Goal: Find contact information: Obtain details needed to contact an individual or organization

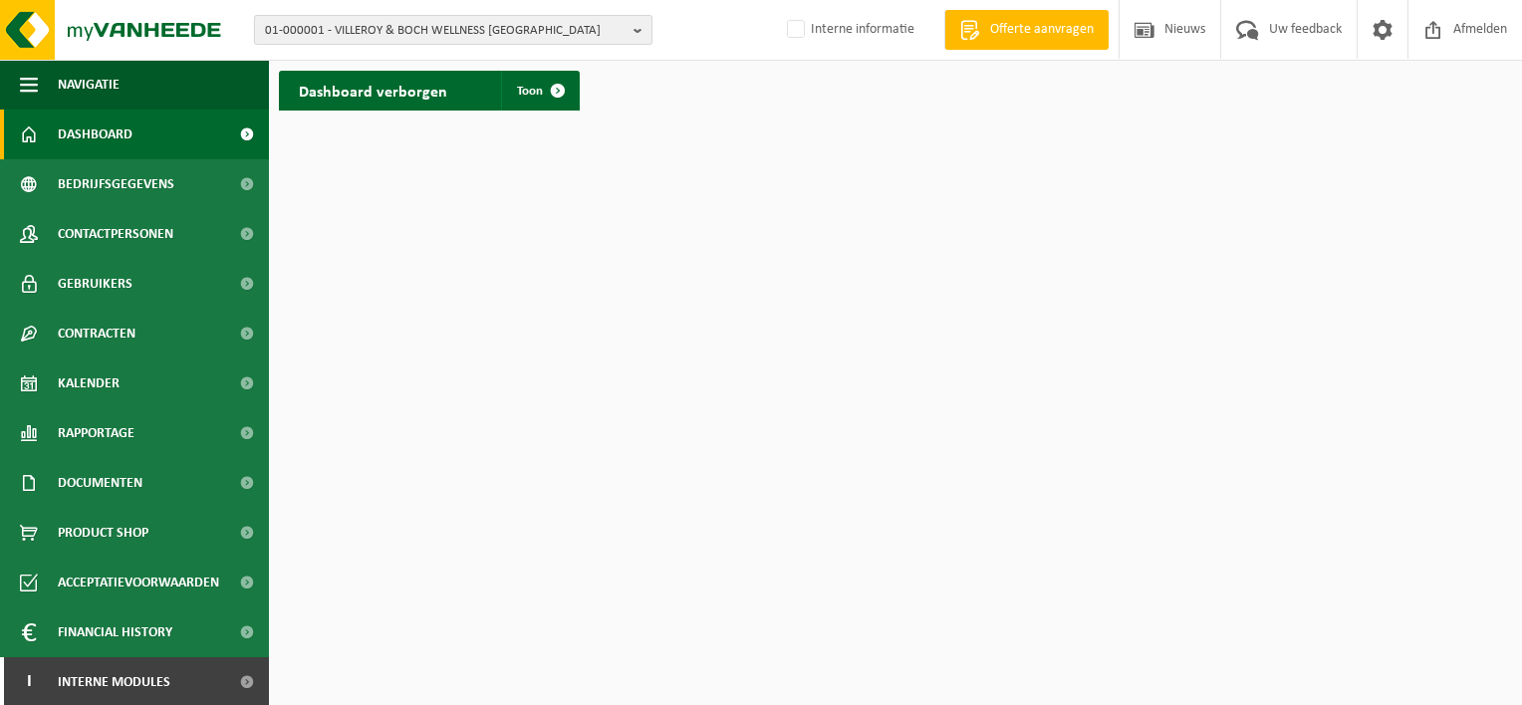
click at [627, 28] on button "01-000001 - VILLEROY & BOCH WELLNESS NV" at bounding box center [453, 30] width 398 height 30
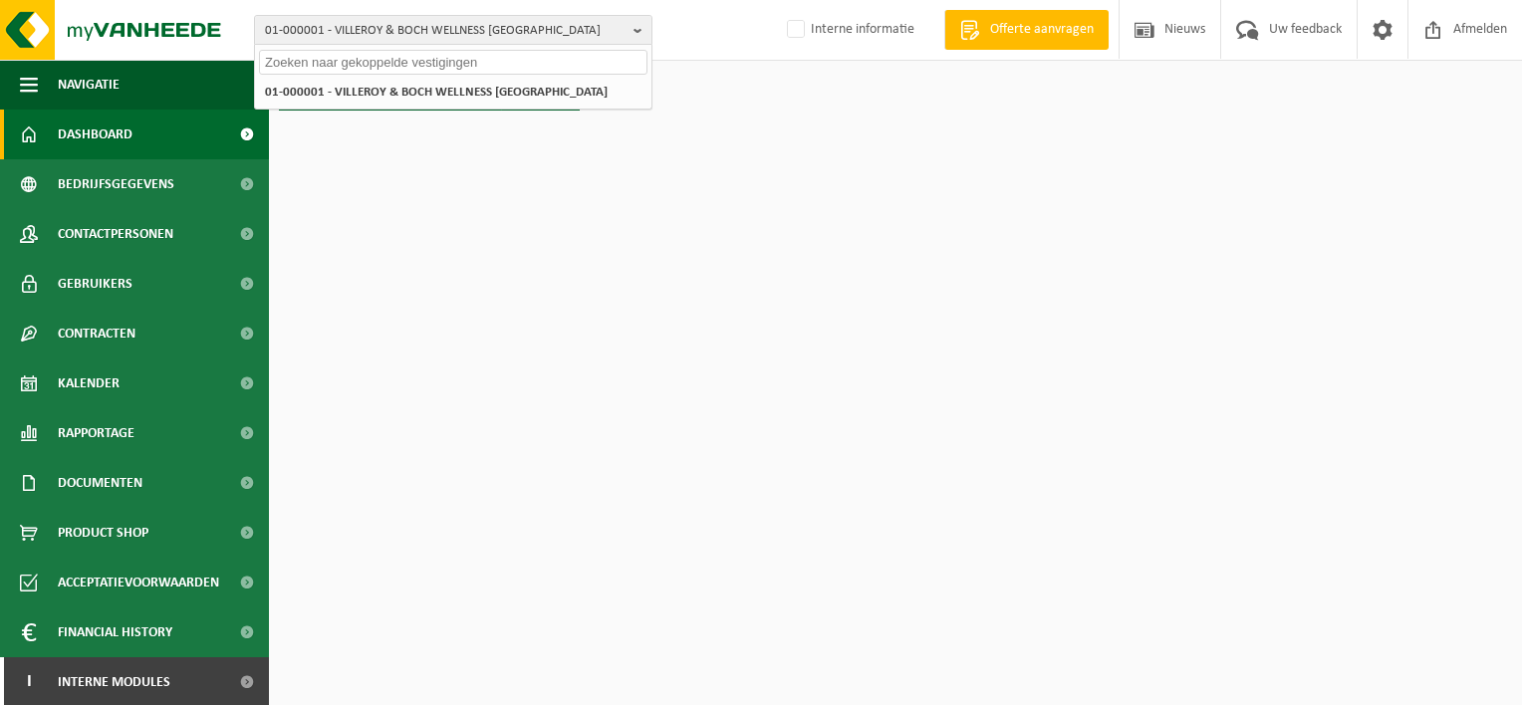
click at [377, 76] on div "01-000001 - VILLEROY & BOCH WELLNESS NV" at bounding box center [453, 92] width 396 height 33
click at [368, 69] on input "text" at bounding box center [453, 62] width 388 height 25
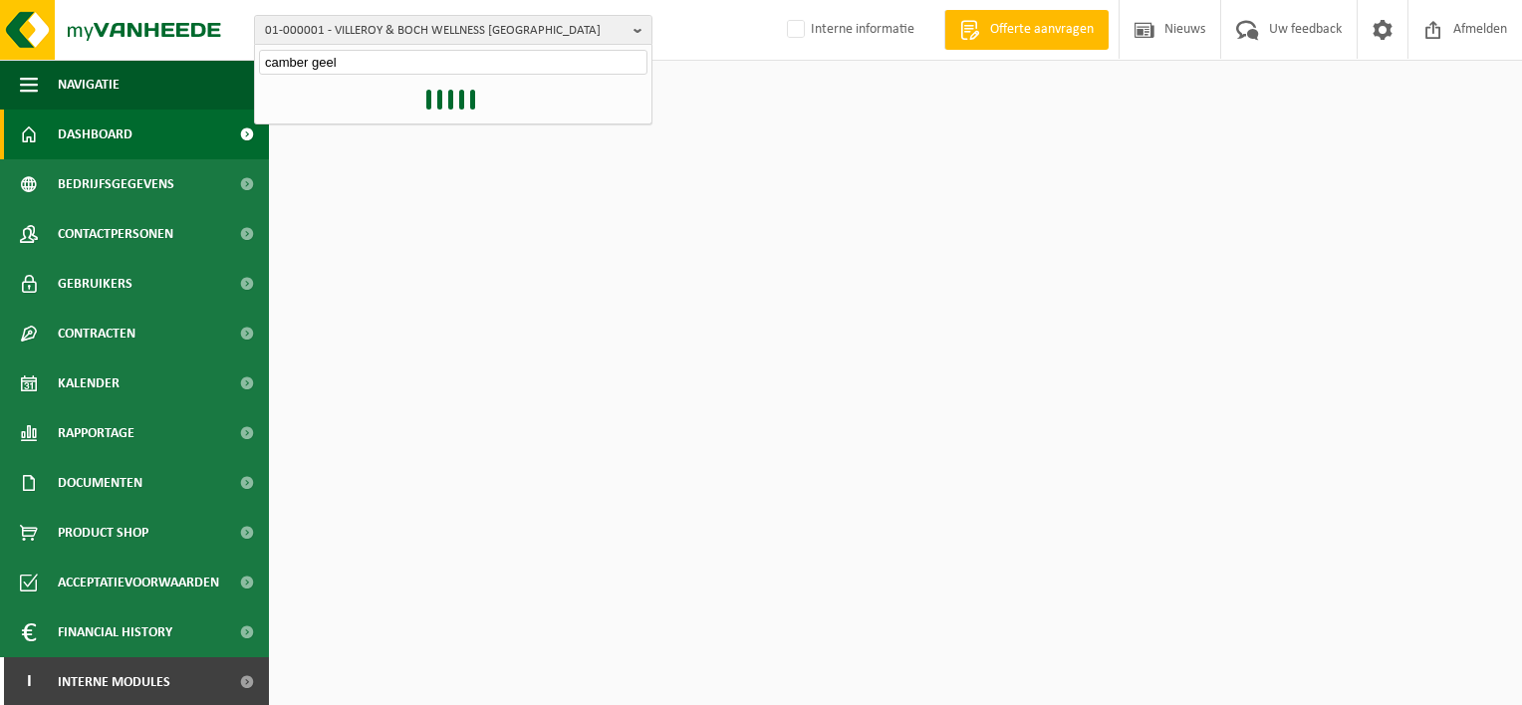
type input "camber geel"
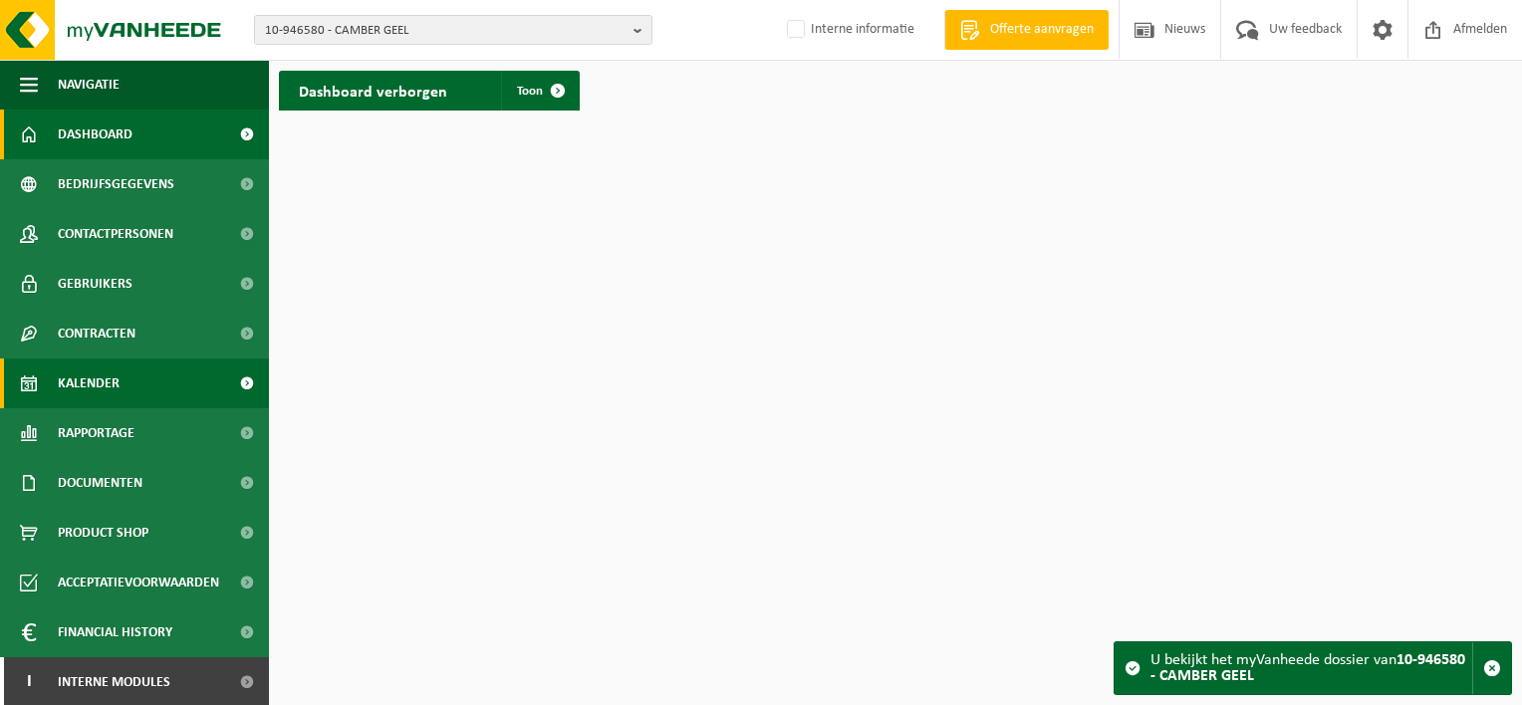
click at [96, 370] on span "Kalender" at bounding box center [89, 384] width 62 height 50
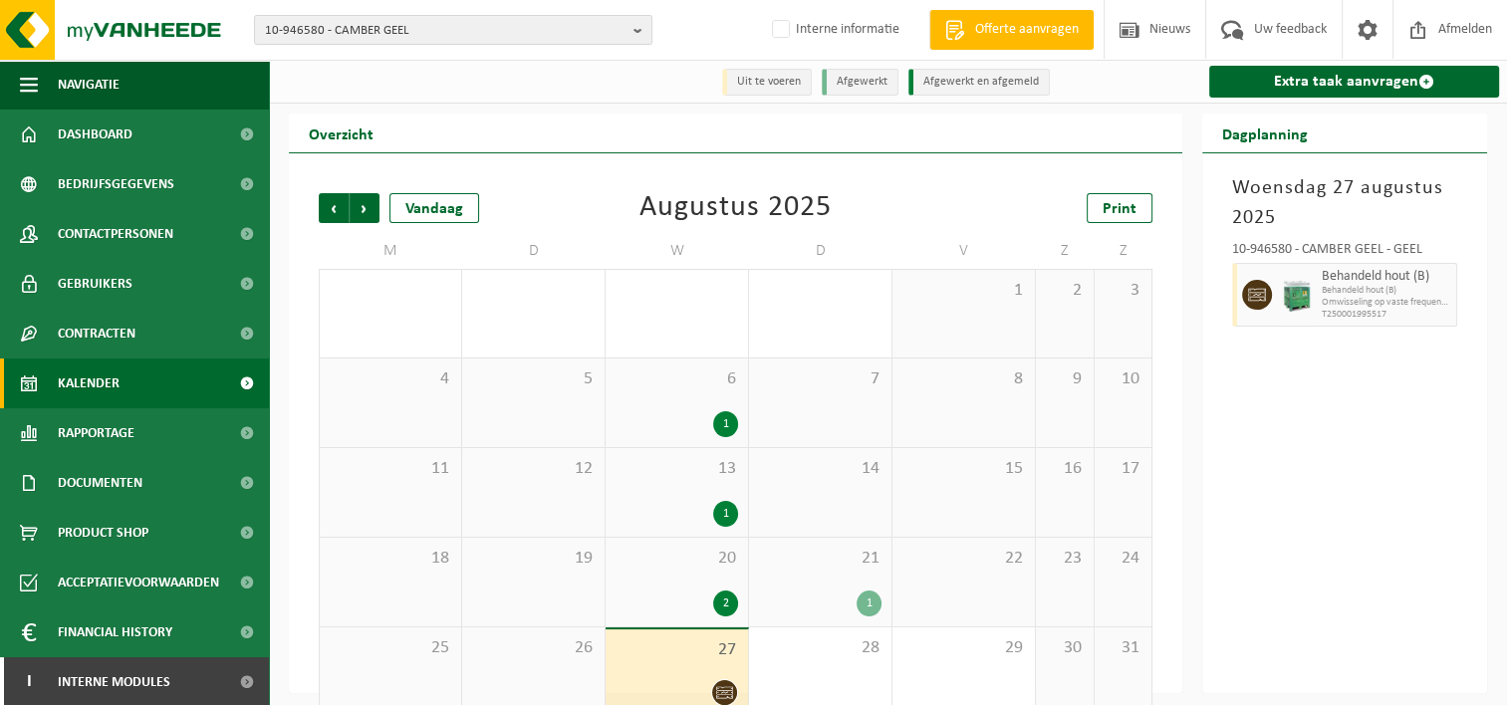
scroll to position [33, 0]
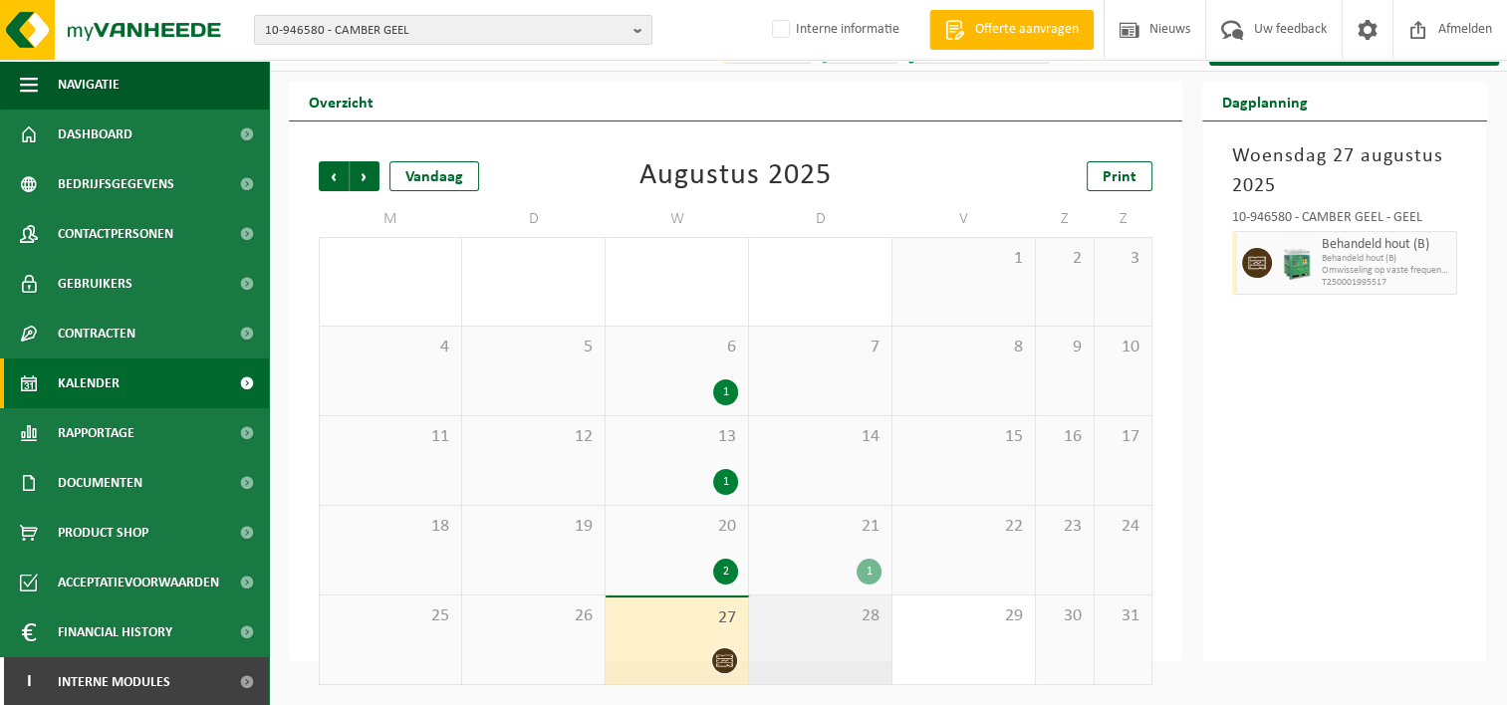
click at [817, 657] on div "28" at bounding box center [820, 640] width 142 height 89
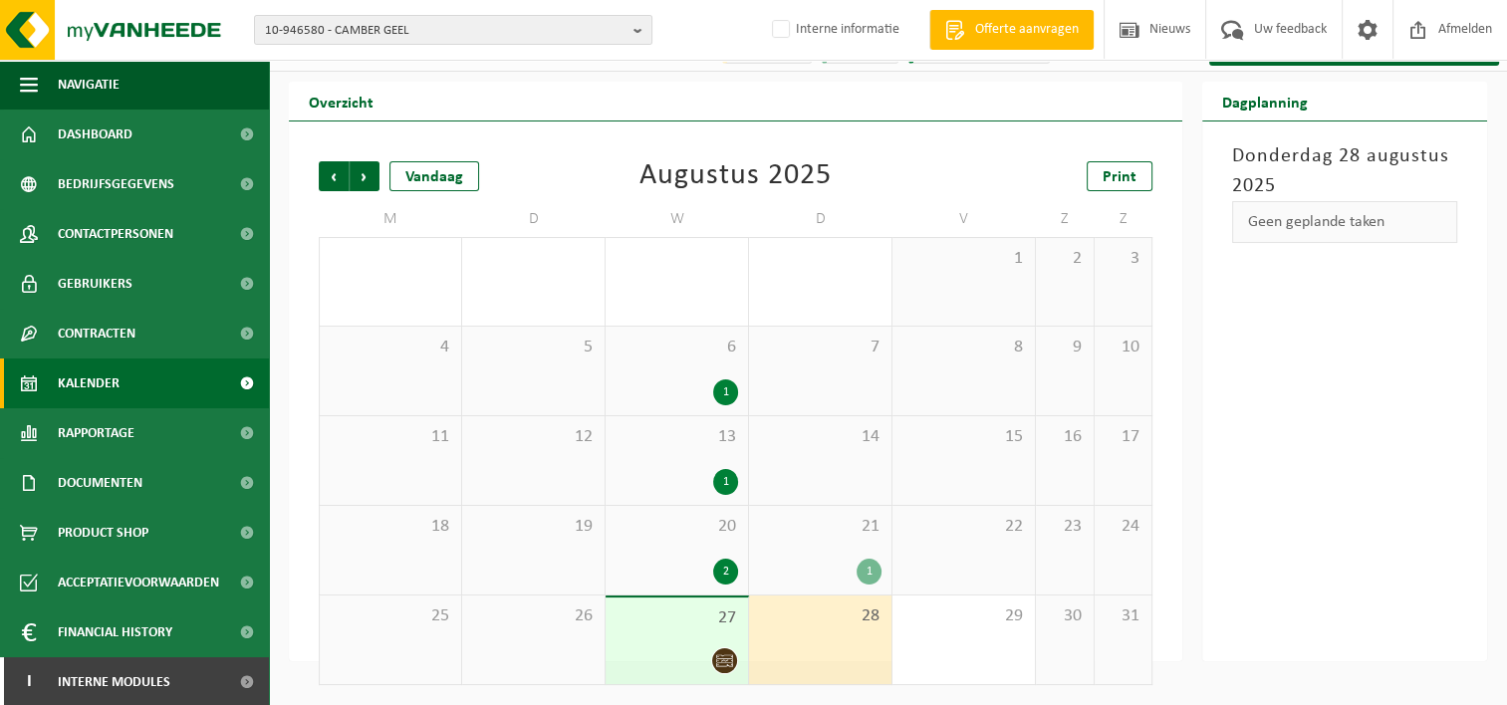
click at [692, 634] on div "27" at bounding box center [676, 641] width 142 height 87
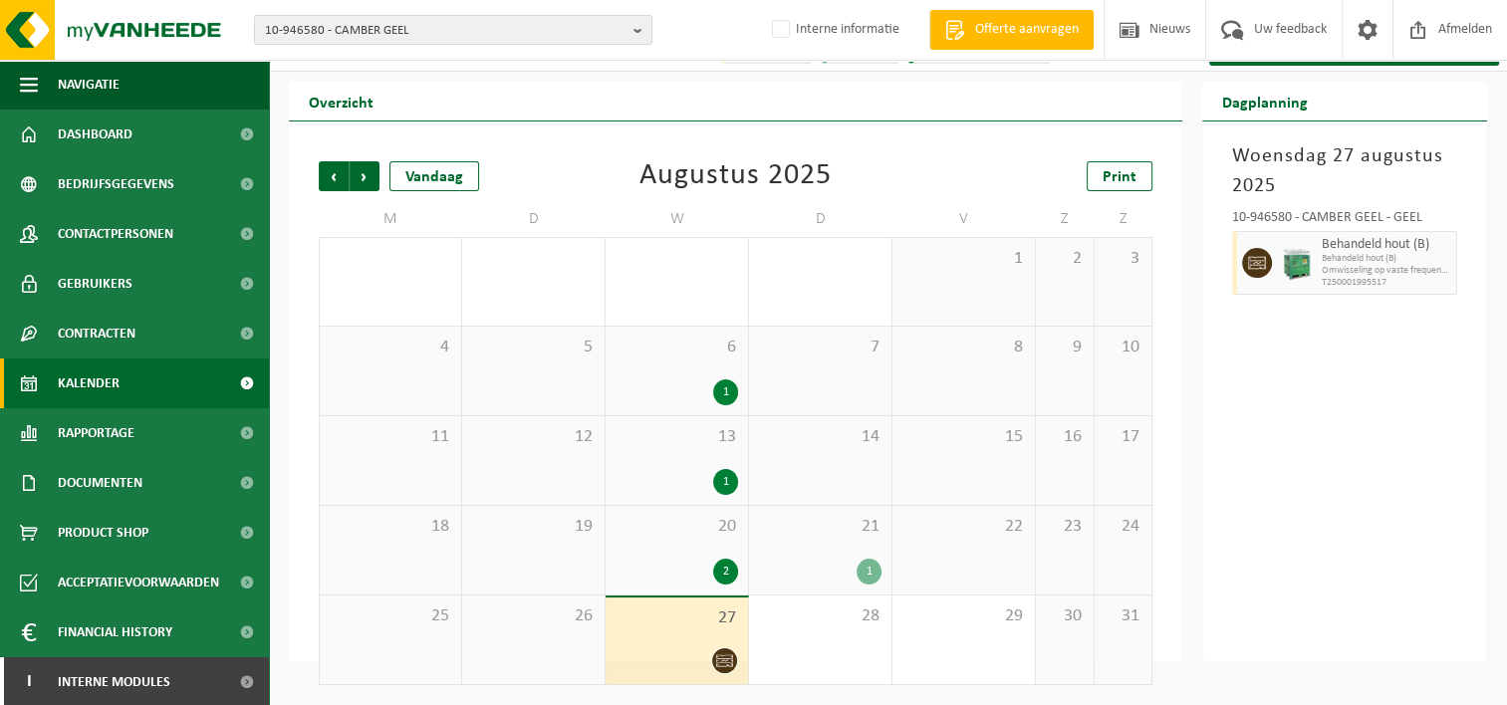
scroll to position [2, 0]
click at [701, 655] on div at bounding box center [676, 660] width 122 height 27
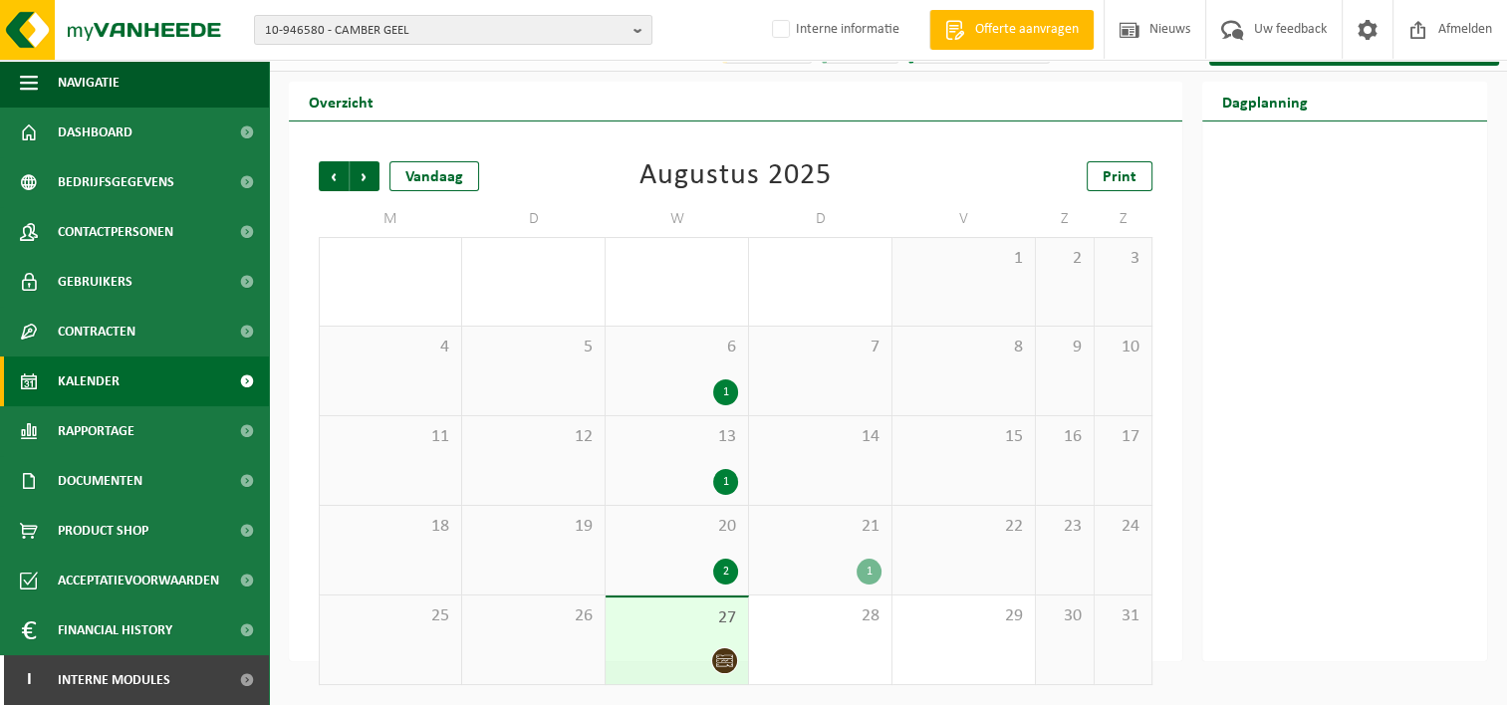
click at [701, 655] on div at bounding box center [676, 660] width 122 height 27
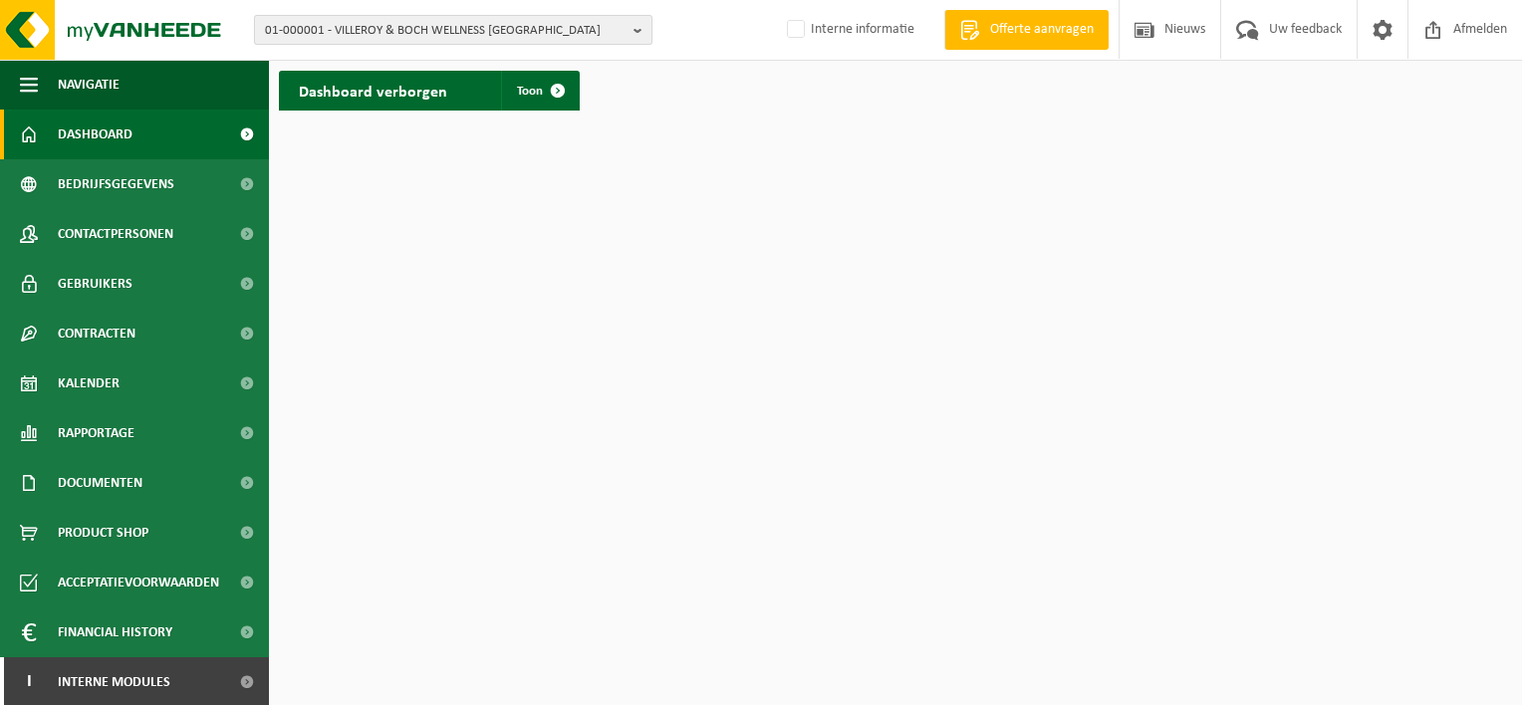
click at [649, 27] on b "button" at bounding box center [642, 30] width 18 height 28
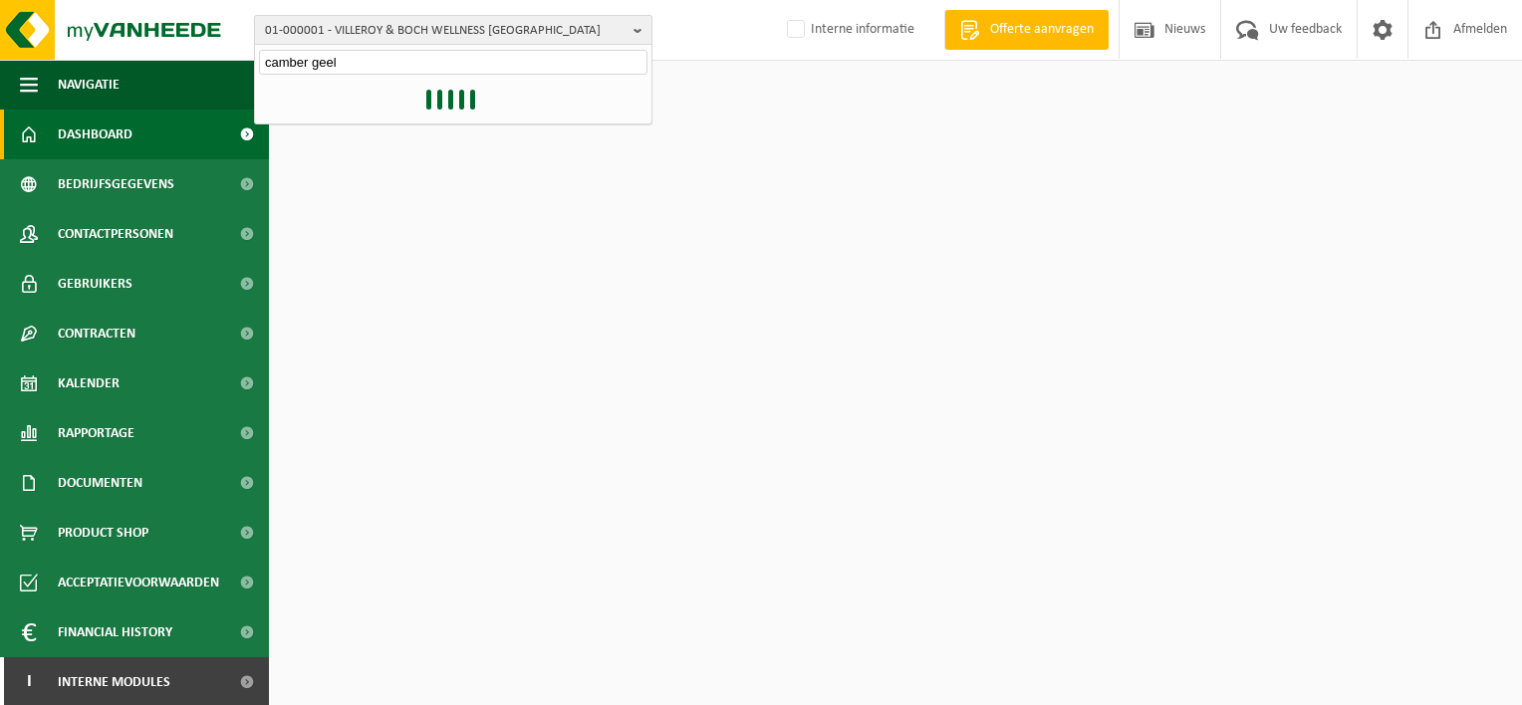
type input "camber geel"
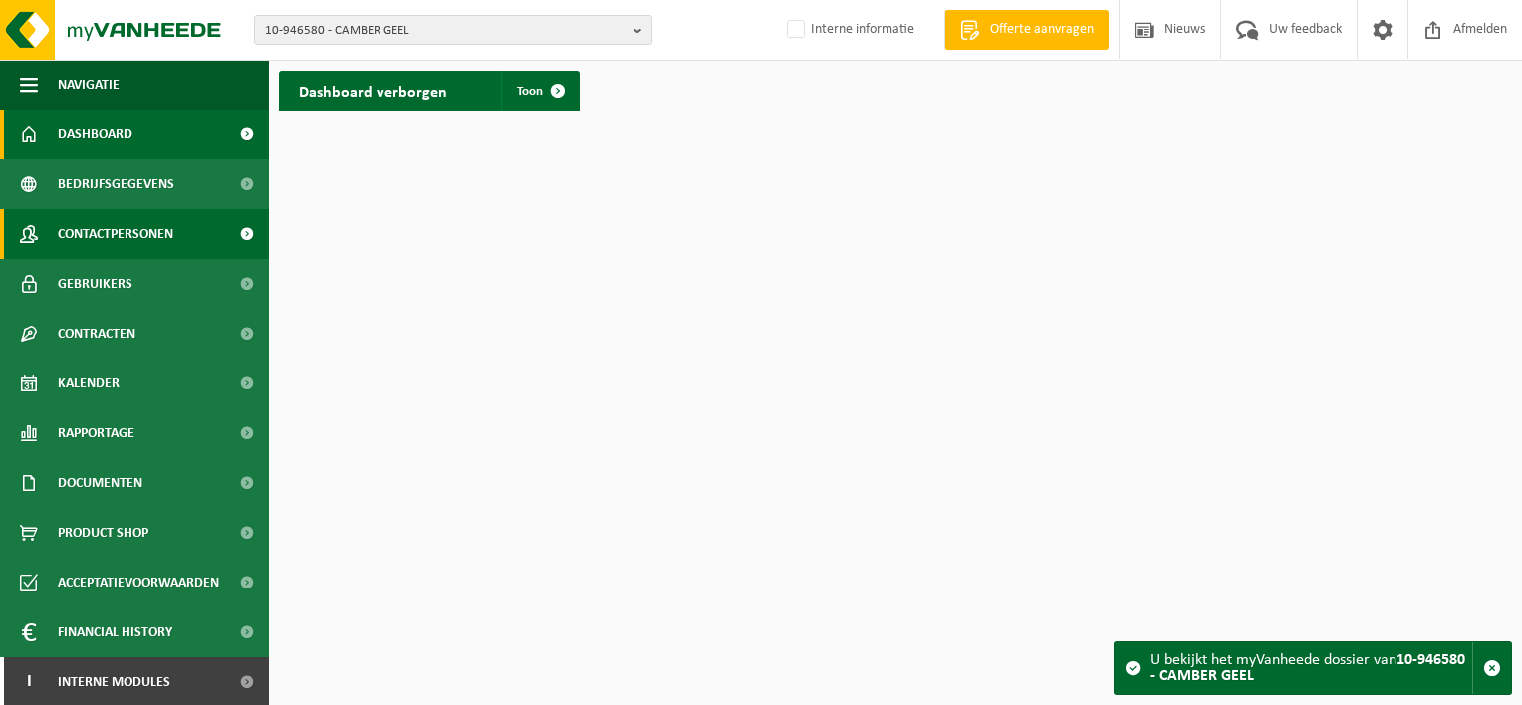
click at [118, 244] on span "Contactpersonen" at bounding box center [116, 234] width 116 height 50
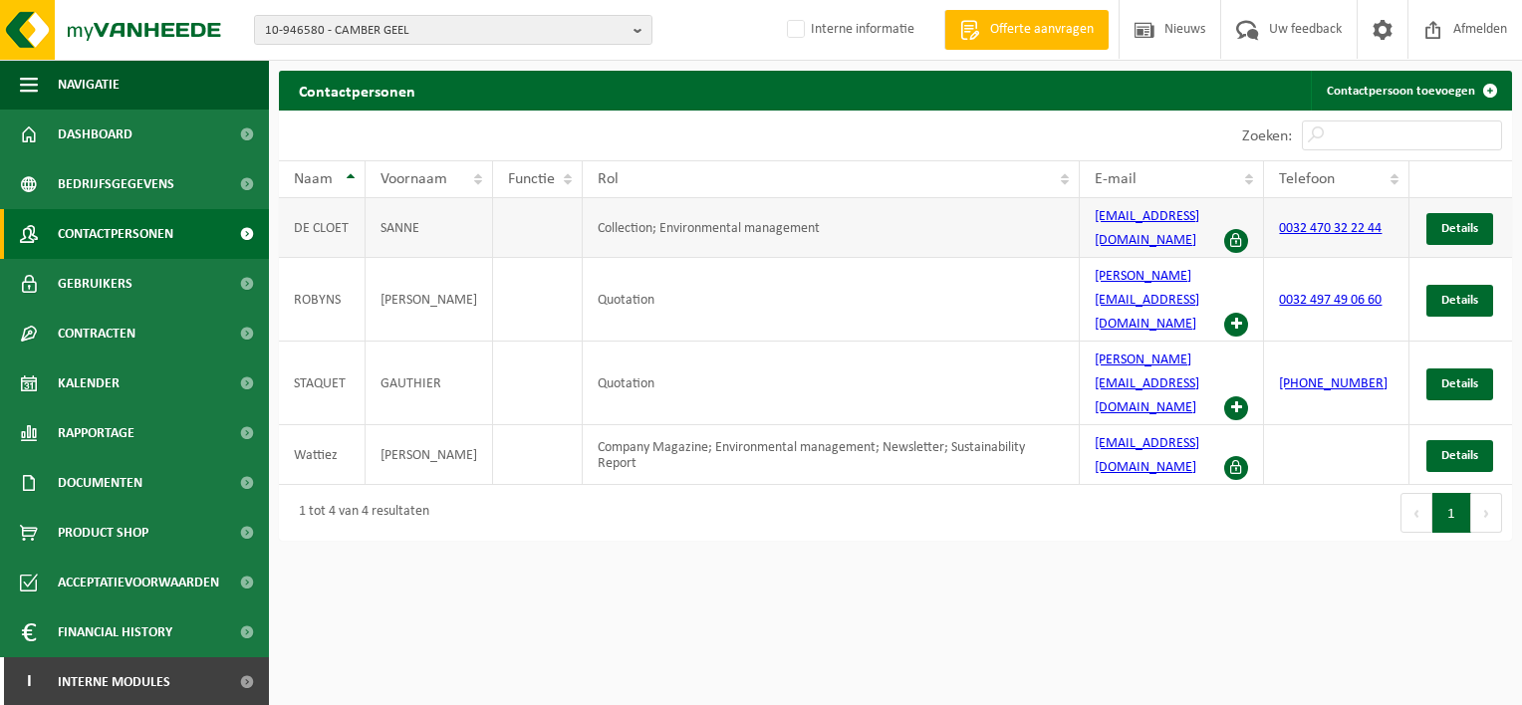
click at [1313, 223] on link "0032 470 32 22 44" at bounding box center [1330, 228] width 103 height 15
